Goal: Check status: Check status

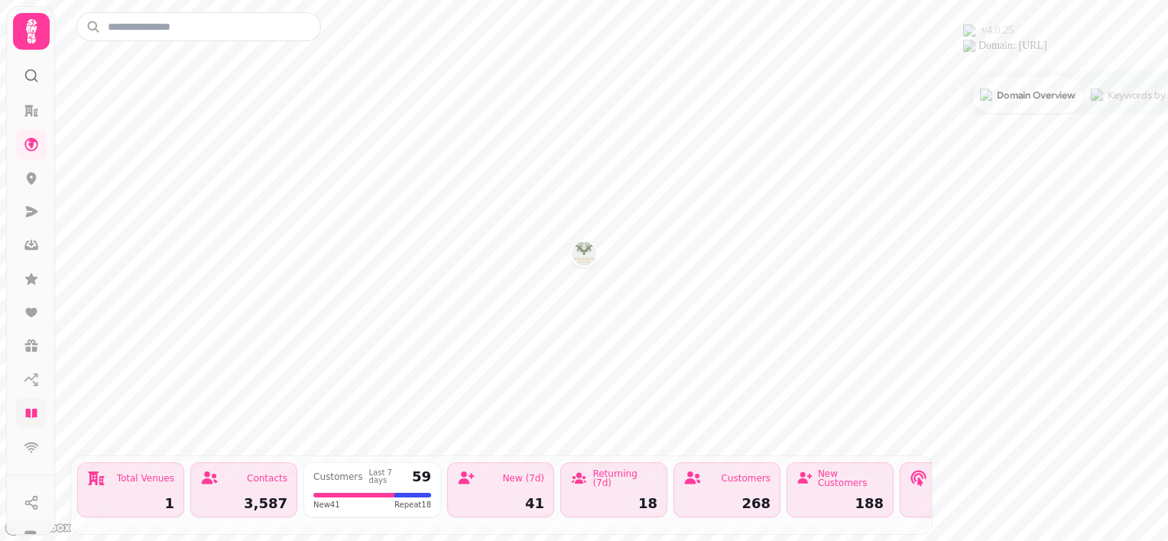
click at [28, 404] on link at bounding box center [31, 413] width 31 height 31
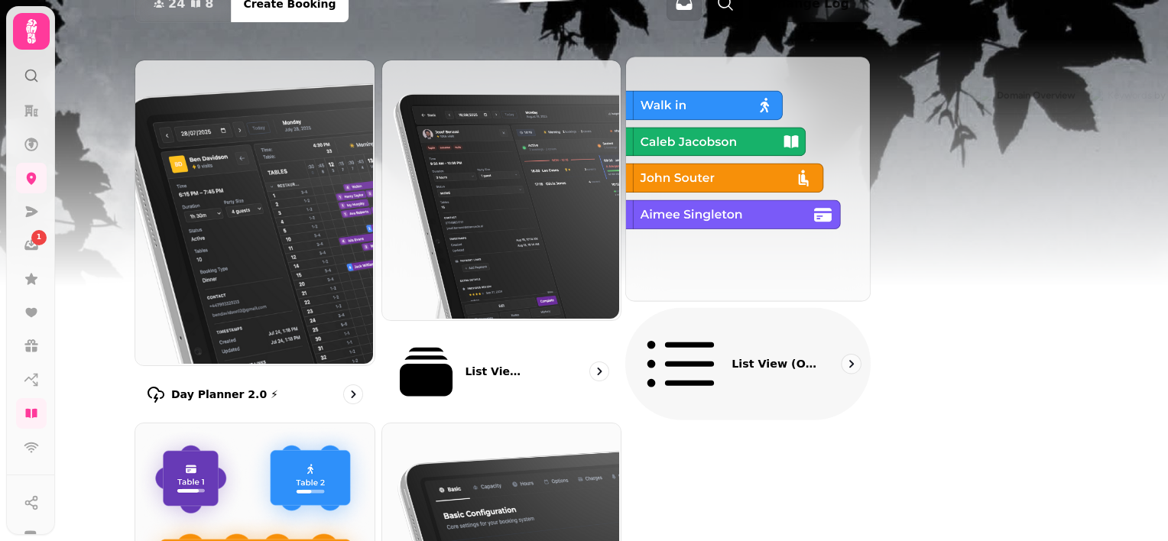
scroll to position [135, 0]
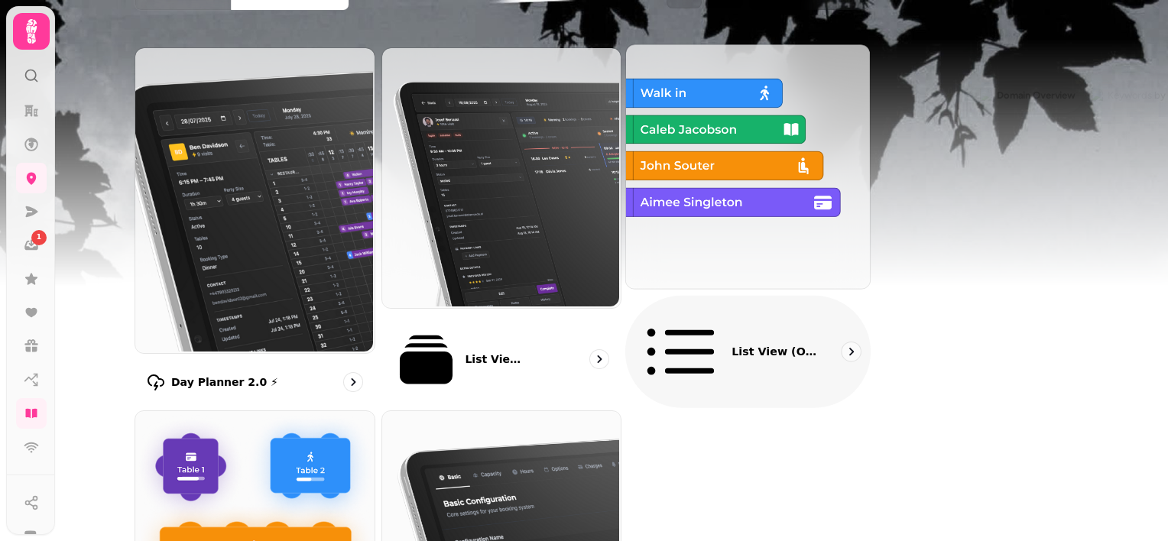
click at [856, 167] on img at bounding box center [747, 165] width 244 height 244
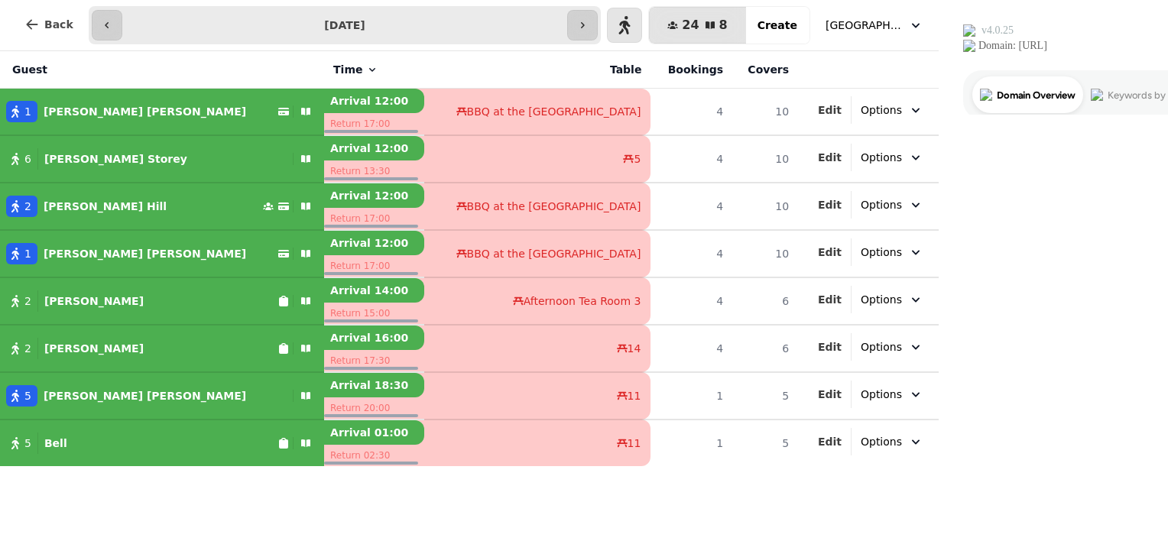
click at [211, 102] on div "1 [PERSON_NAME]" at bounding box center [139, 111] width 278 height 21
select select "**********"
select select "*****"
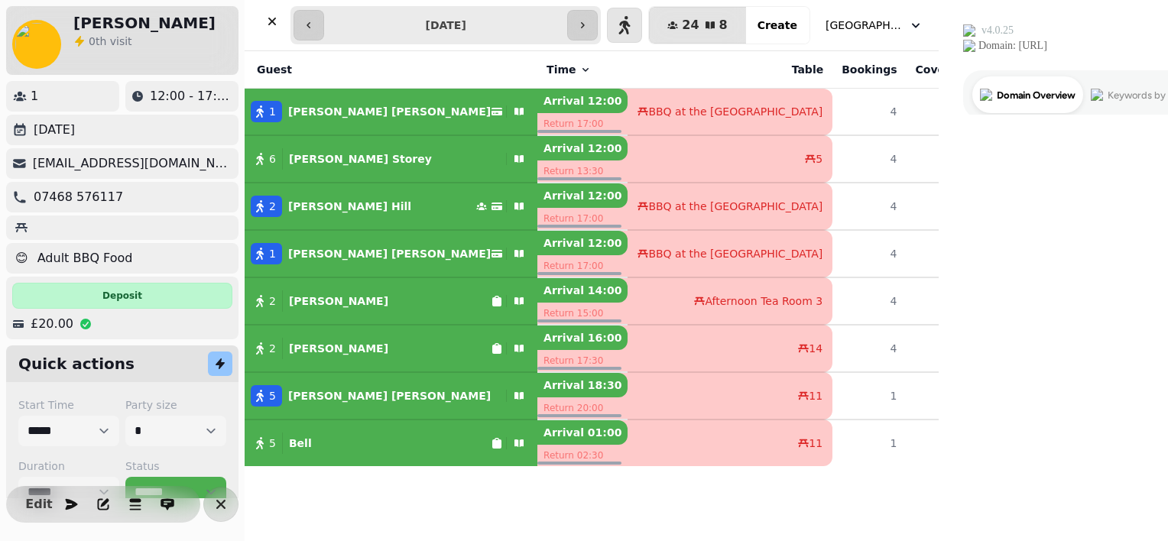
click at [211, 102] on div "[PERSON_NAME] 0 th visit 1 12:00 - 17:00 [DATE] [EMAIL_ADDRESS][DOMAIN_NAME] 07…" at bounding box center [469, 270] width 939 height 541
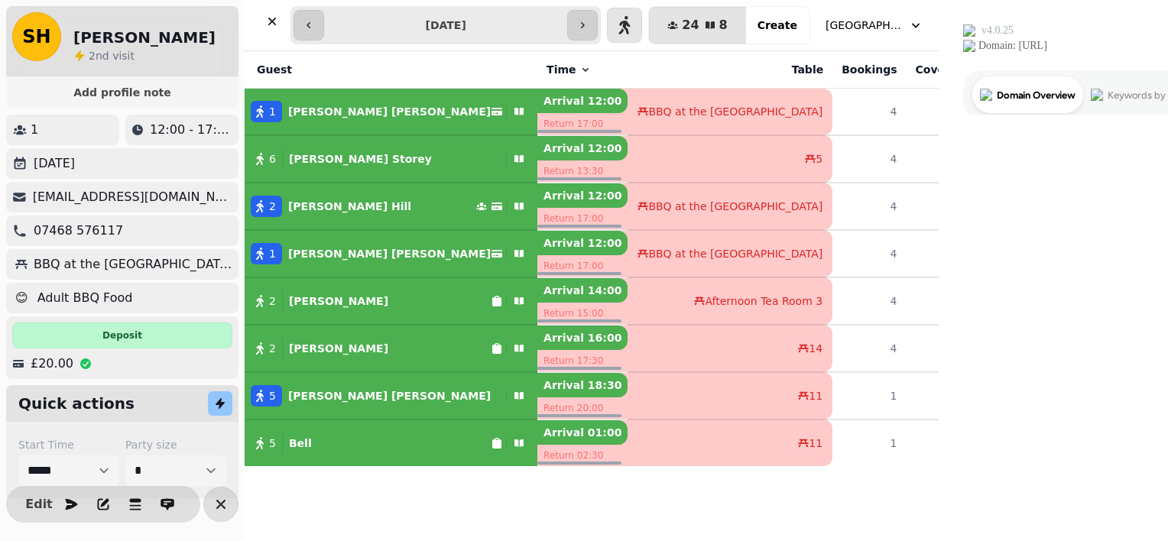
click at [393, 245] on div "1 [PERSON_NAME]" at bounding box center [368, 253] width 246 height 21
click at [381, 200] on div "2 [PERSON_NAME]" at bounding box center [360, 206] width 231 height 21
click at [391, 287] on button "2 [PERSON_NAME]" at bounding box center [391, 301] width 293 height 37
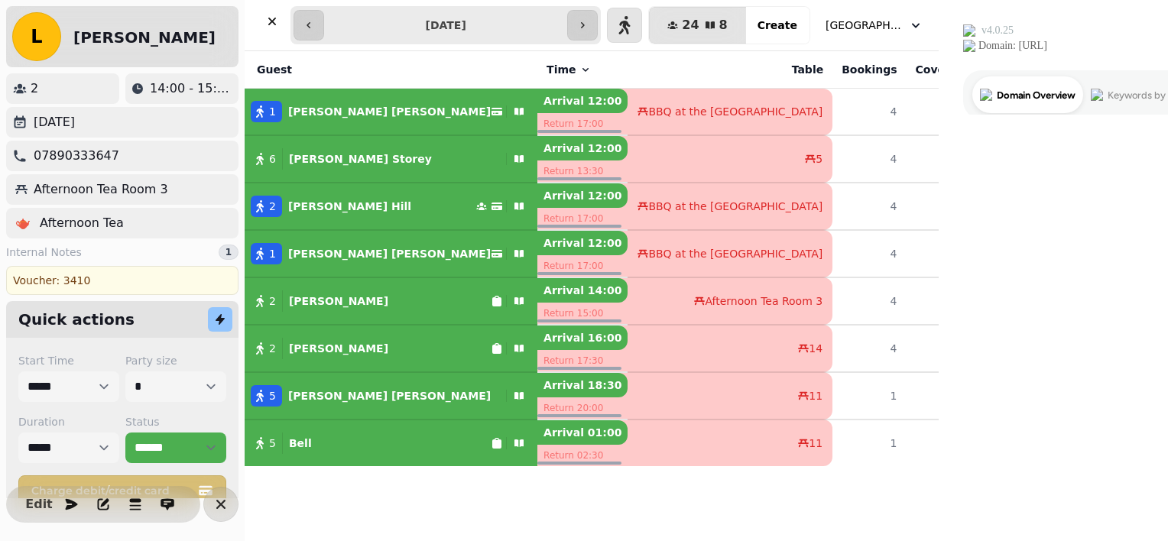
click at [392, 344] on div "2 [PERSON_NAME]" at bounding box center [368, 348] width 246 height 21
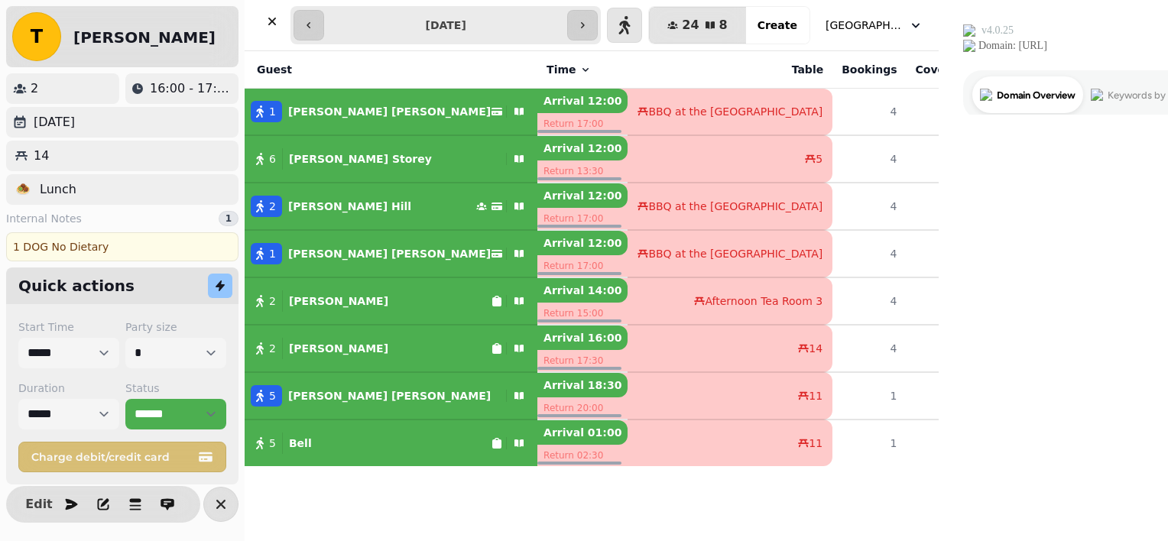
click at [398, 395] on div "5 [PERSON_NAME]" at bounding box center [372, 395] width 255 height 21
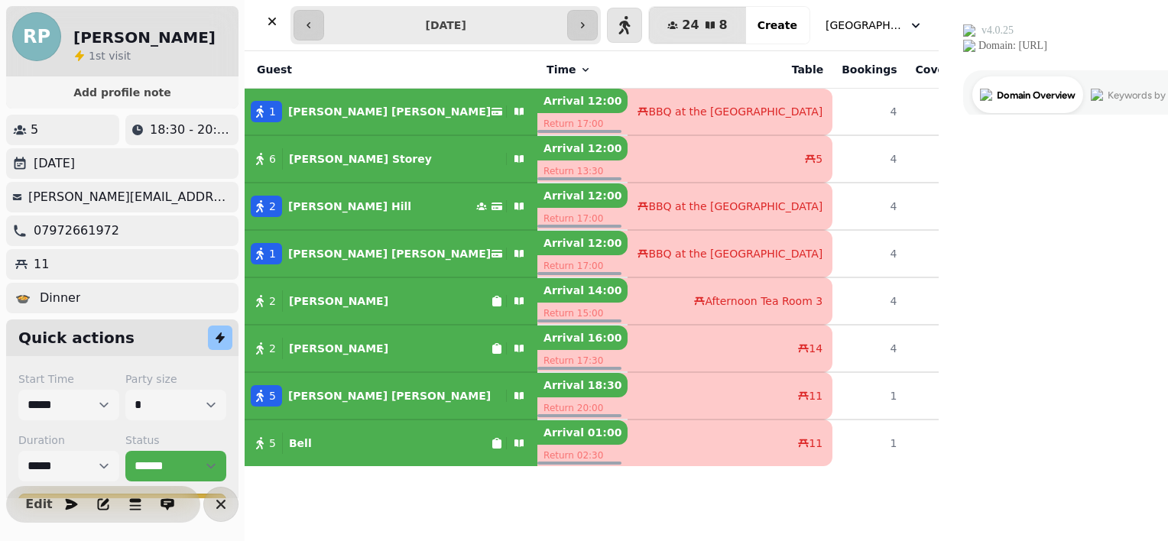
click at [392, 440] on div "5 Bell" at bounding box center [368, 443] width 246 height 21
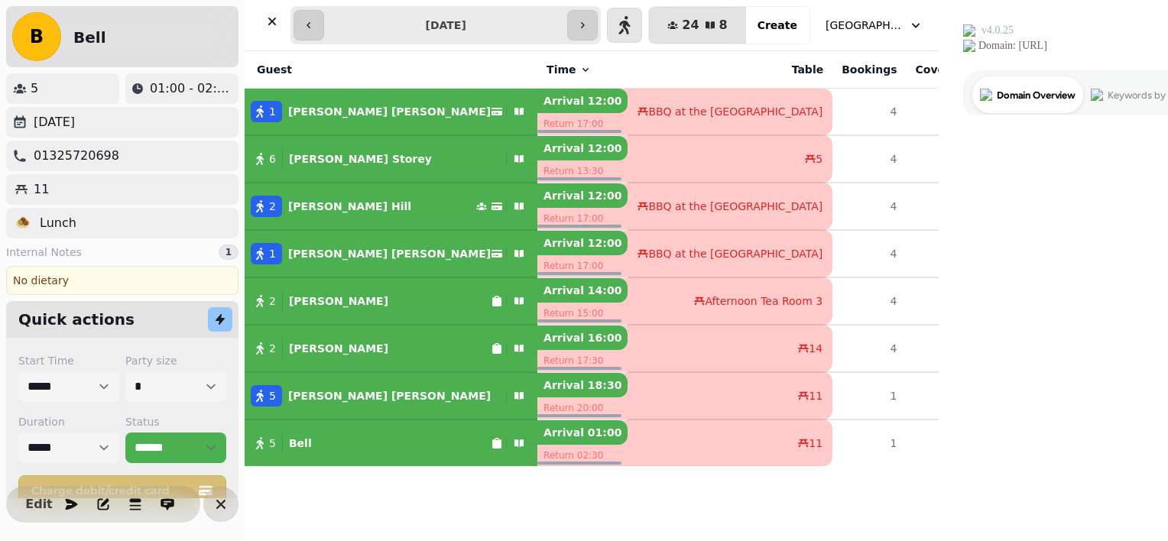
click at [401, 141] on button "6 [PERSON_NAME]" at bounding box center [391, 159] width 293 height 37
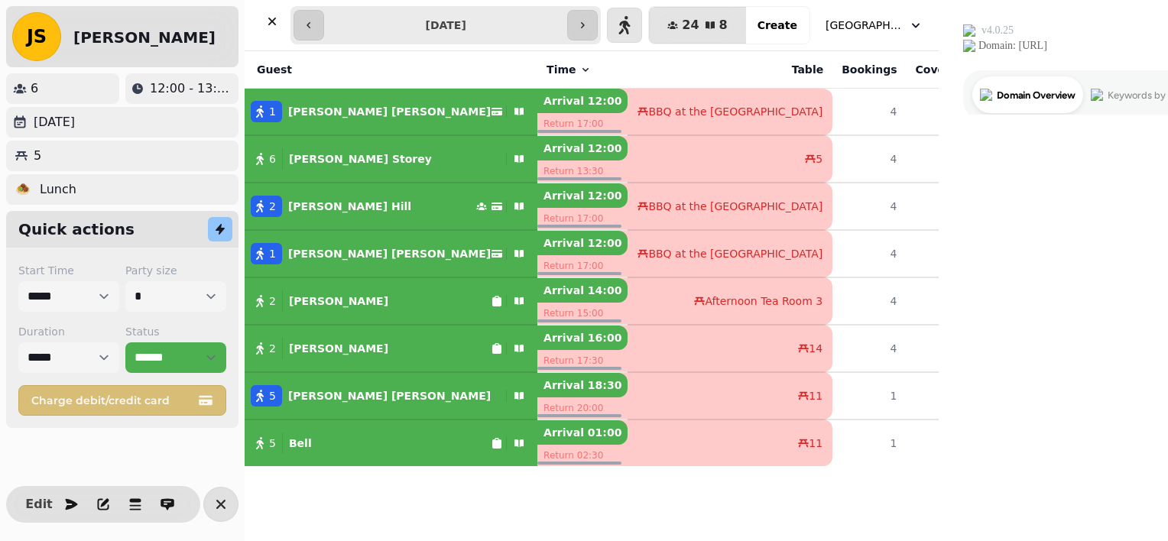
click at [401, 141] on button "6 [PERSON_NAME]" at bounding box center [391, 159] width 293 height 37
click at [404, 202] on div "2 [PERSON_NAME]" at bounding box center [360, 206] width 231 height 21
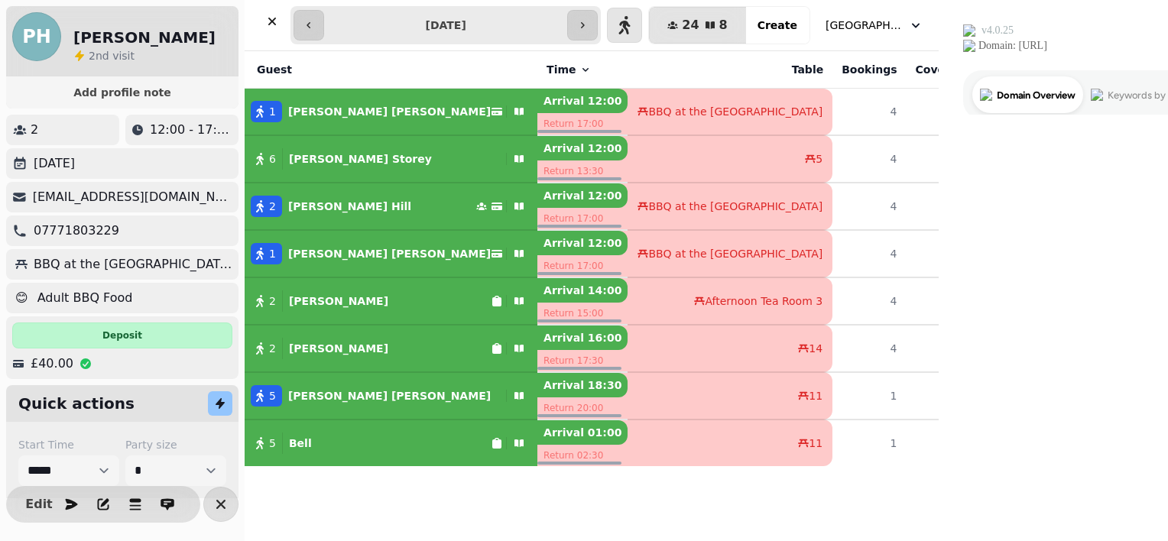
click at [405, 246] on div "1 [PERSON_NAME]" at bounding box center [368, 253] width 246 height 21
click at [397, 297] on div "2 [PERSON_NAME]" at bounding box center [368, 301] width 246 height 21
